Goal: Information Seeking & Learning: Learn about a topic

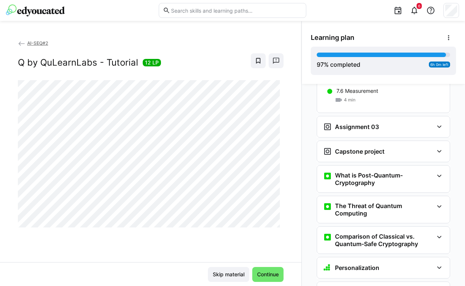
scroll to position [1453, 0]
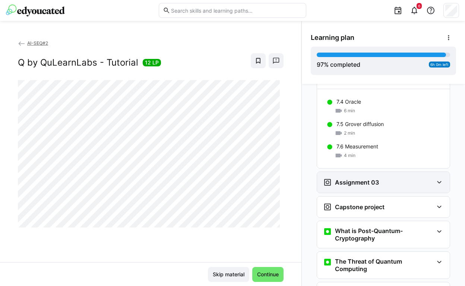
click at [379, 178] on div "Assignment 03" at bounding box center [378, 182] width 110 height 9
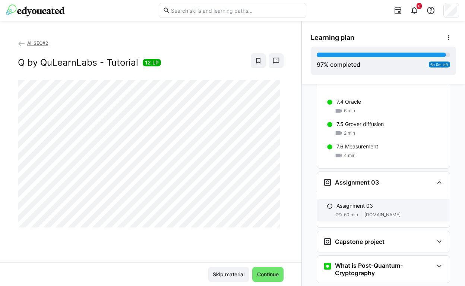
click at [349, 199] on div "Assignment 03 60 min classroom.github.com" at bounding box center [383, 210] width 133 height 22
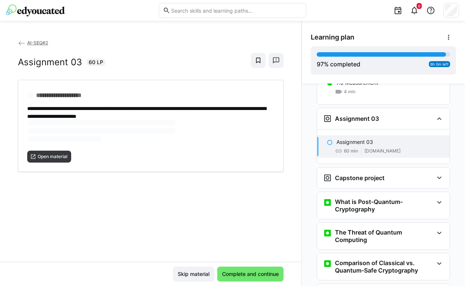
scroll to position [1529, 0]
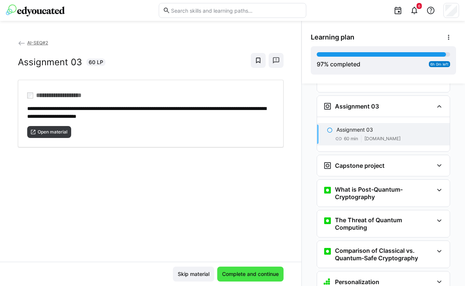
click at [235, 271] on span "Complete and continue" at bounding box center [250, 273] width 59 height 7
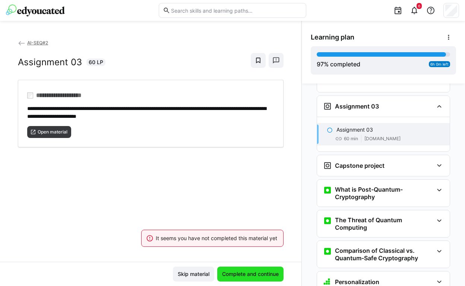
click at [235, 271] on span "Complete and continue" at bounding box center [250, 273] width 59 height 7
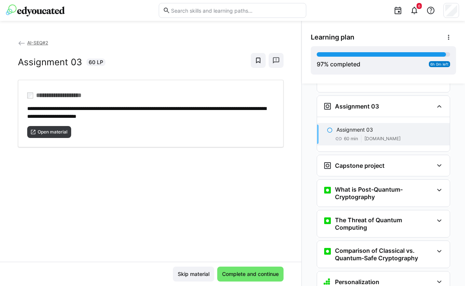
click at [353, 126] on p "Assignment 03" at bounding box center [354, 129] width 36 height 7
click at [51, 134] on span "Open material" at bounding box center [52, 132] width 31 height 6
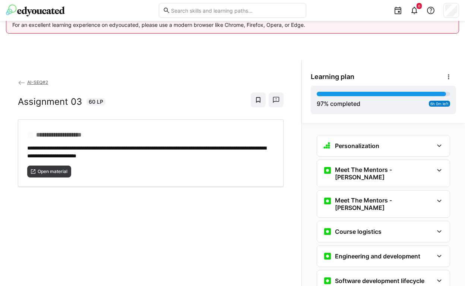
scroll to position [39, 0]
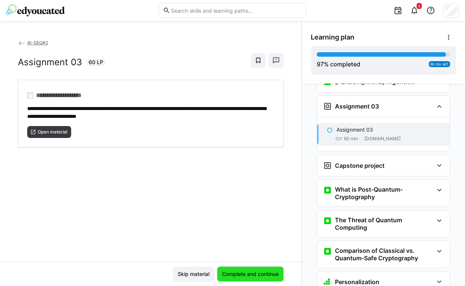
click at [248, 277] on span "Complete and continue" at bounding box center [250, 273] width 59 height 7
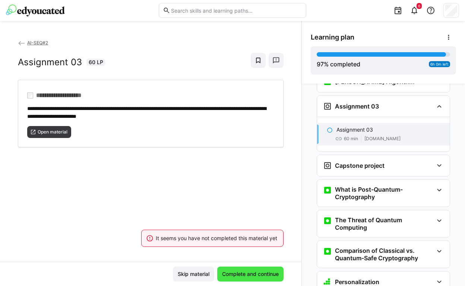
click at [248, 277] on span "Complete and continue" at bounding box center [250, 273] width 59 height 7
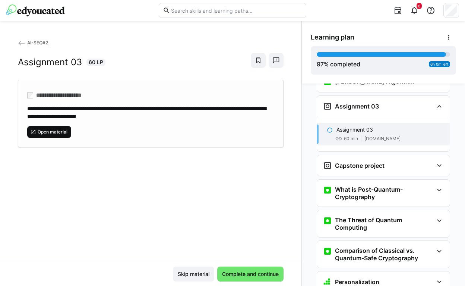
click at [41, 129] on span "Open material" at bounding box center [52, 132] width 31 height 6
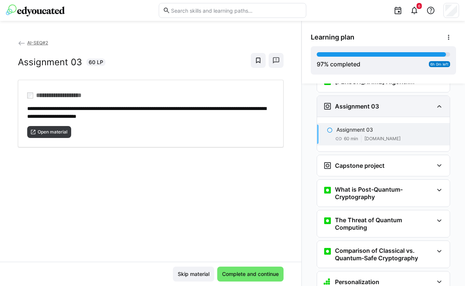
click at [366, 102] on h3 "Assignment 03" at bounding box center [357, 105] width 44 height 7
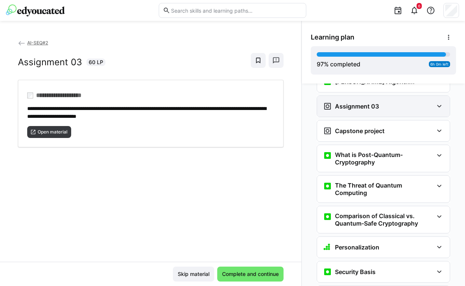
click at [366, 102] on h3 "Assignment 03" at bounding box center [357, 105] width 44 height 7
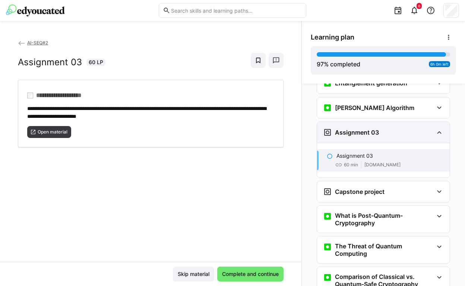
scroll to position [1180, 0]
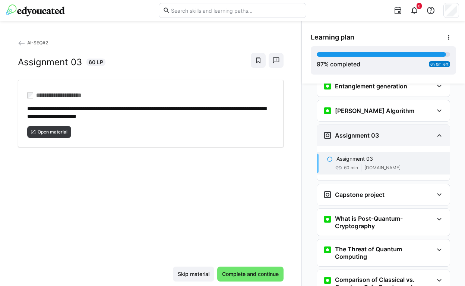
click at [366, 107] on h3 "[PERSON_NAME] Algorithm" at bounding box center [374, 110] width 79 height 7
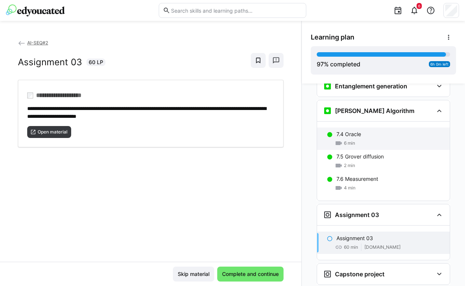
click at [356, 139] on div "6 min" at bounding box center [389, 142] width 107 height 7
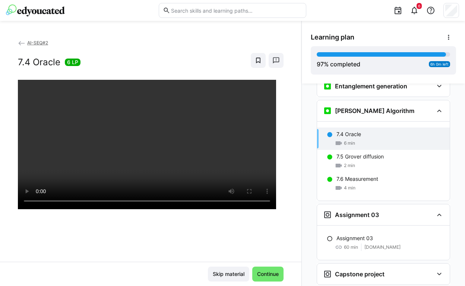
scroll to position [1185, 0]
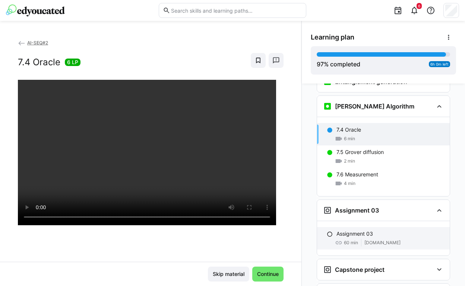
click at [351, 230] on p "Assignment 03" at bounding box center [354, 233] width 36 height 7
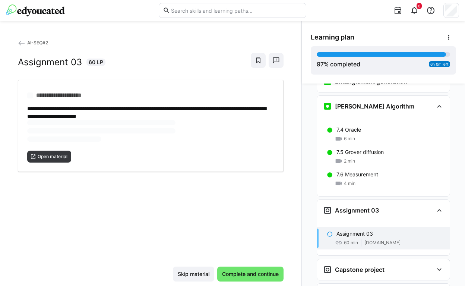
scroll to position [1289, 0]
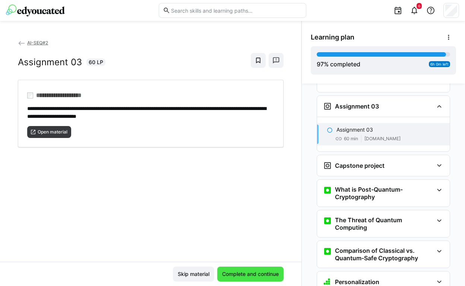
click at [238, 273] on span "Complete and continue" at bounding box center [250, 273] width 59 height 7
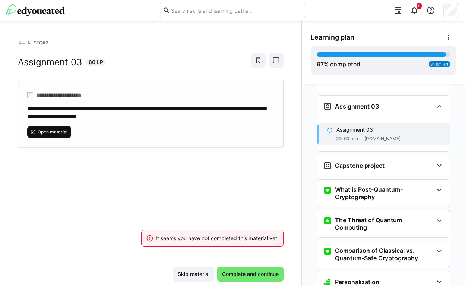
click at [65, 136] on span "Open material" at bounding box center [49, 132] width 44 height 12
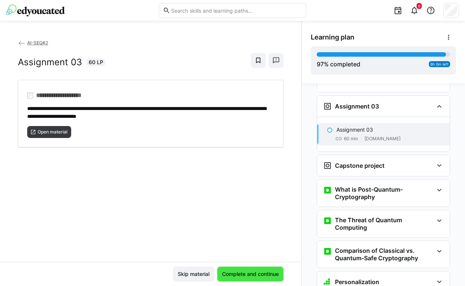
click at [241, 270] on span "Complete and continue" at bounding box center [250, 273] width 59 height 7
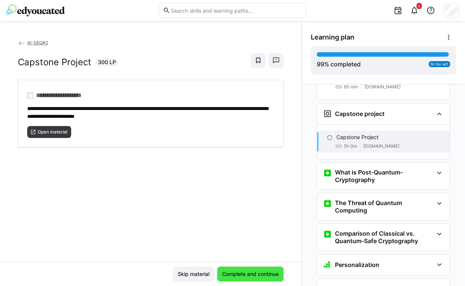
scroll to position [1348, 0]
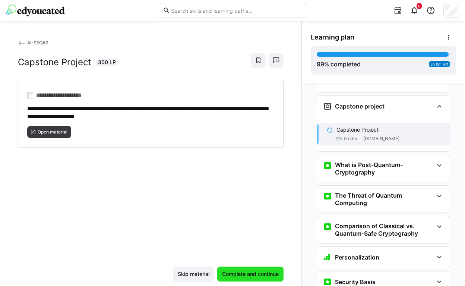
click at [241, 270] on span "Complete and continue" at bounding box center [250, 273] width 59 height 7
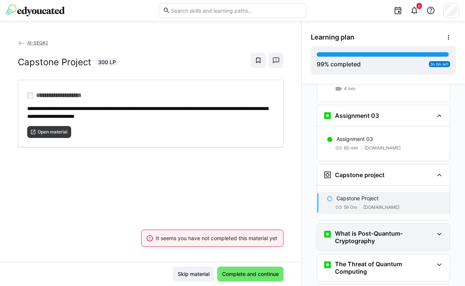
scroll to position [1275, 0]
